Goal: Transaction & Acquisition: Subscribe to service/newsletter

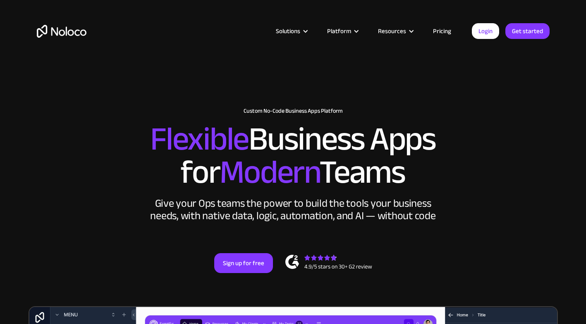
scroll to position [1, 0]
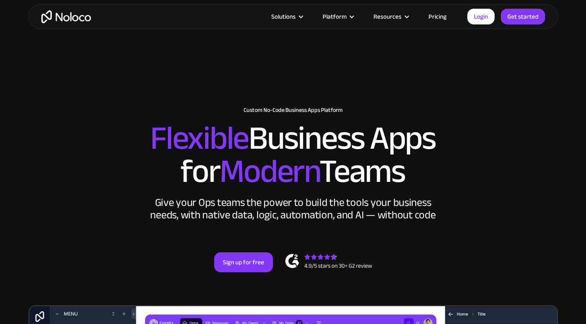
click at [240, 272] on div "New: Connect Noloco to Stripe Custom No-Code Business Apps Platform Flexible Bu…" at bounding box center [294, 189] width 530 height 215
click at [240, 266] on link "Sign up for free" at bounding box center [243, 262] width 59 height 20
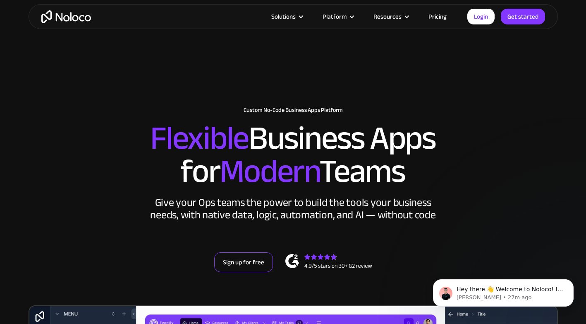
scroll to position [0, 0]
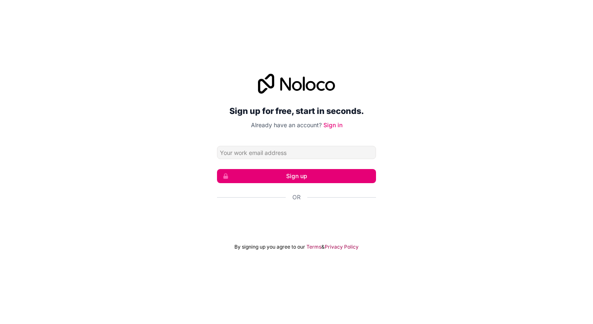
click at [293, 154] on input "Email address" at bounding box center [296, 152] width 159 height 13
type input "tomf@jjflangan.com"
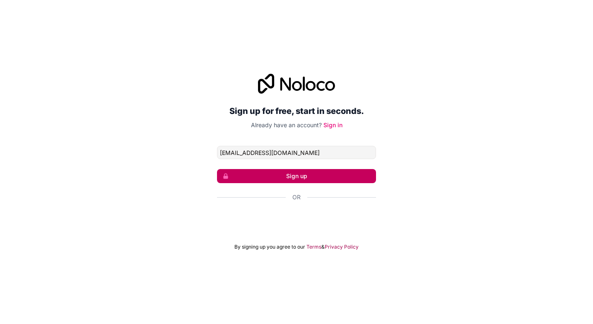
click at [279, 175] on button "Sign up" at bounding box center [296, 176] width 159 height 14
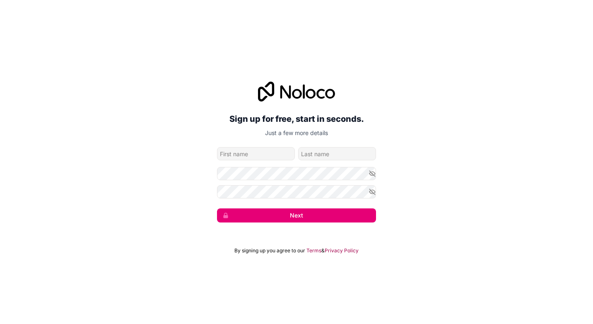
click at [252, 155] on input "given-name" at bounding box center [256, 153] width 78 height 13
type input "tom"
type input "flanagan"
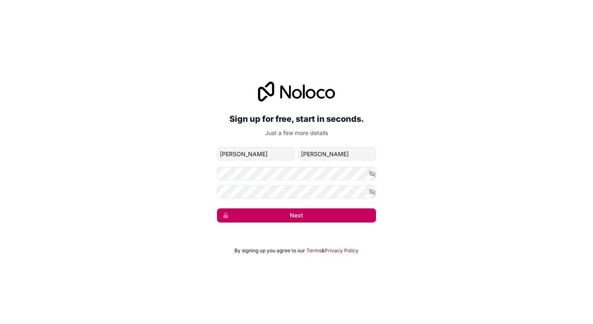
click at [265, 215] on button "Next" at bounding box center [296, 215] width 159 height 14
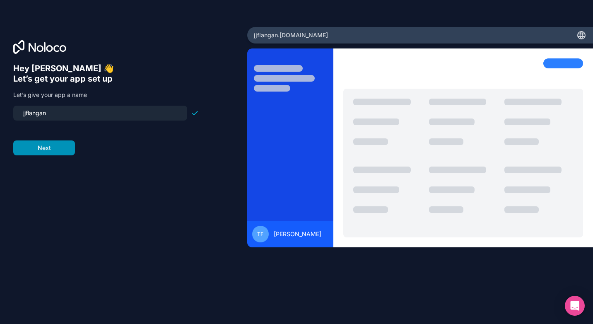
click at [53, 149] on button "Next" at bounding box center [44, 147] width 62 height 15
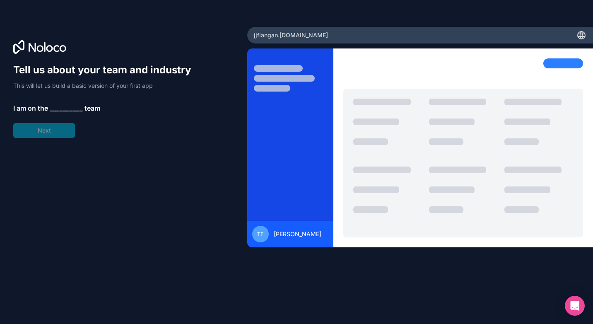
click at [72, 108] on span "__________" at bounding box center [66, 108] width 33 height 10
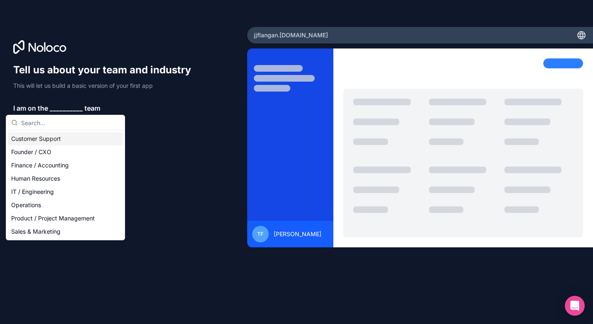
click at [56, 137] on div "Customer Support" at bounding box center [65, 138] width 115 height 13
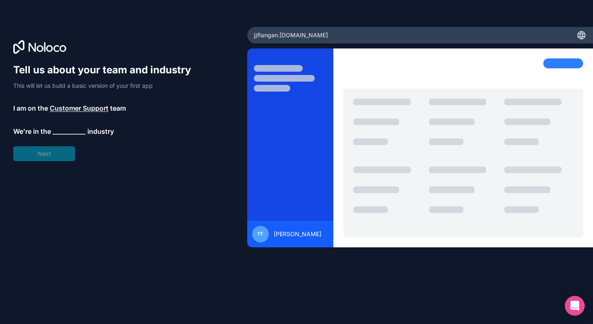
click at [61, 130] on span "__________" at bounding box center [69, 131] width 33 height 10
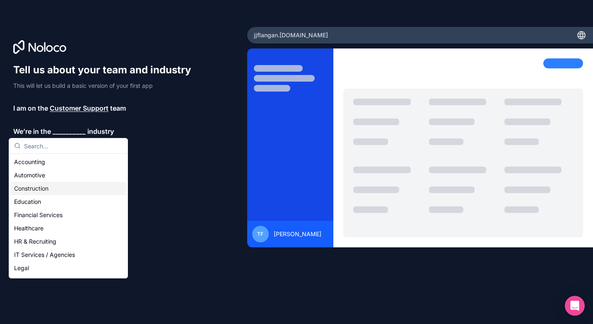
click at [38, 187] on div "Construction" at bounding box center [68, 188] width 115 height 13
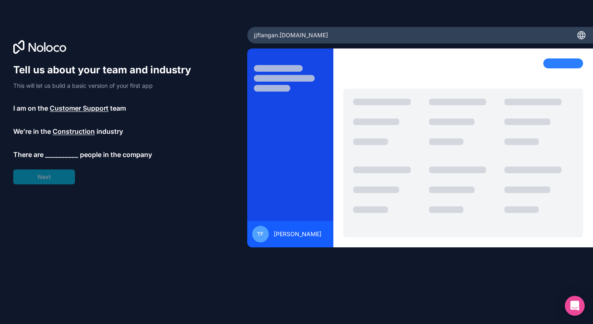
click at [59, 155] on span "__________" at bounding box center [61, 154] width 33 height 10
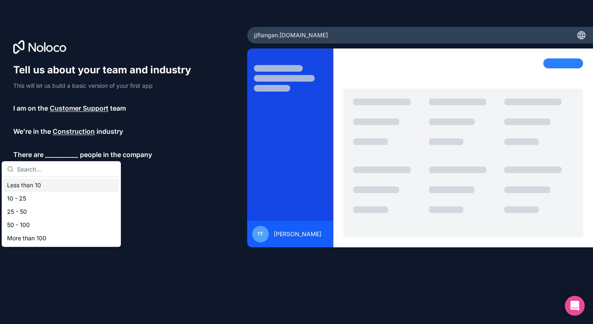
click at [38, 187] on div "Less than 10" at bounding box center [61, 184] width 115 height 13
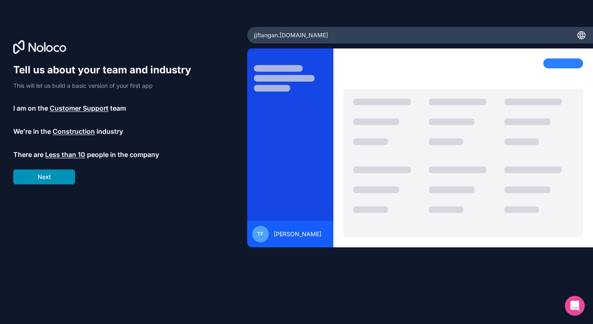
click at [45, 175] on button "Next" at bounding box center [44, 176] width 62 height 15
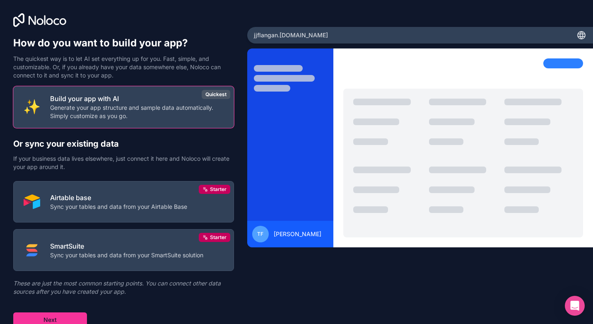
scroll to position [3, 0]
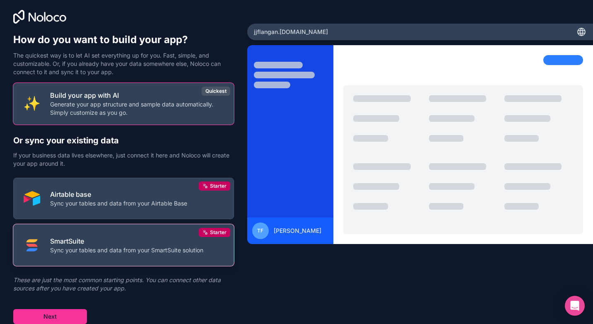
click at [108, 257] on button "SmartSuite Sync your tables and data from your SmartSuite solution Starter" at bounding box center [123, 245] width 221 height 42
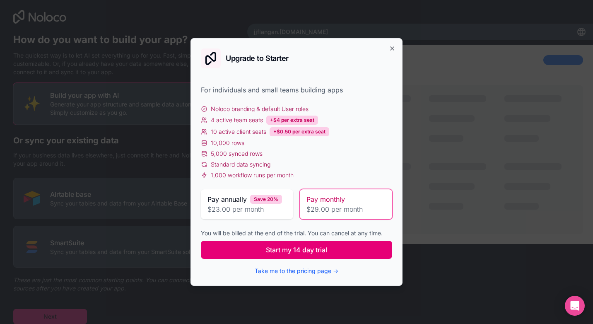
click at [255, 250] on button "Start my 14 day trial" at bounding box center [296, 249] width 191 height 18
